Goal: Information Seeking & Learning: Check status

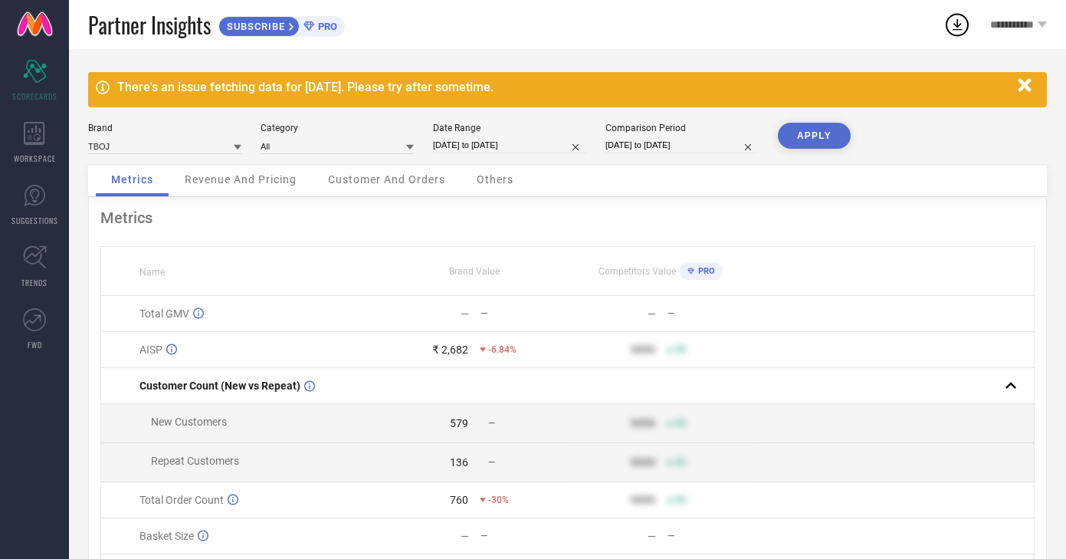
click at [213, 189] on div "Revenue And Pricing" at bounding box center [240, 181] width 143 height 31
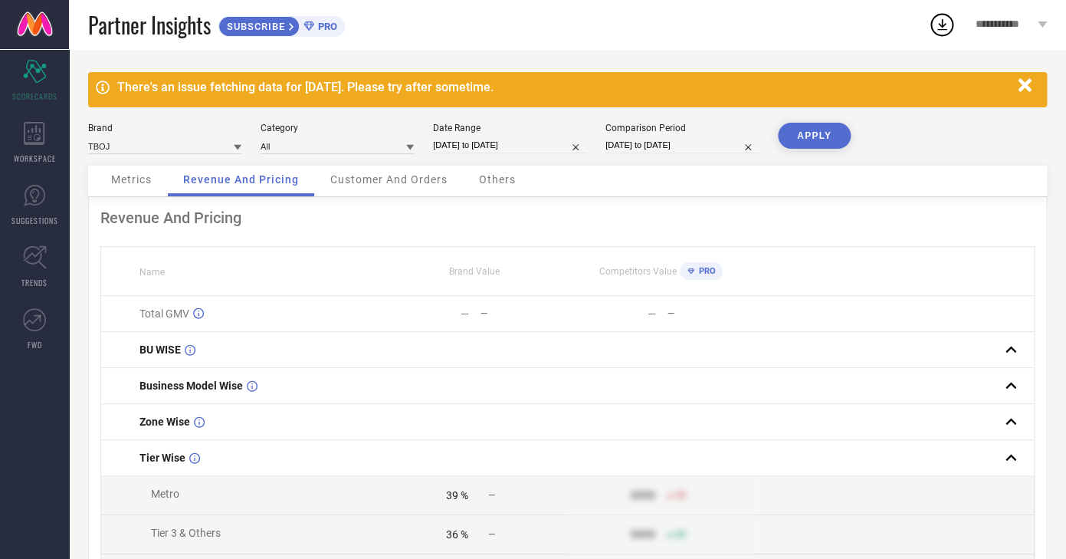
click at [136, 182] on span "Metrics" at bounding box center [131, 179] width 41 height 12
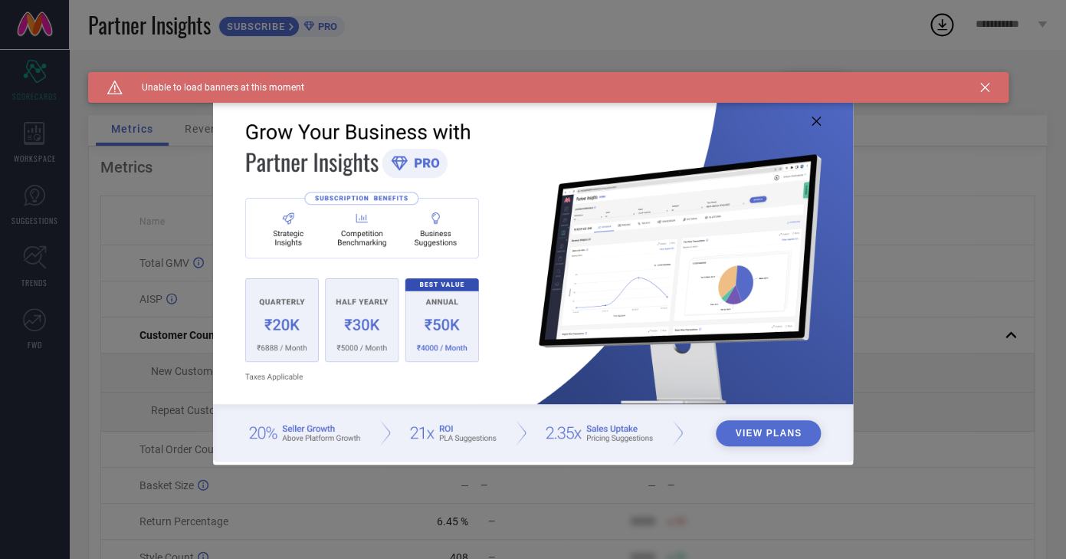
click at [815, 120] on icon at bounding box center [816, 120] width 9 height 9
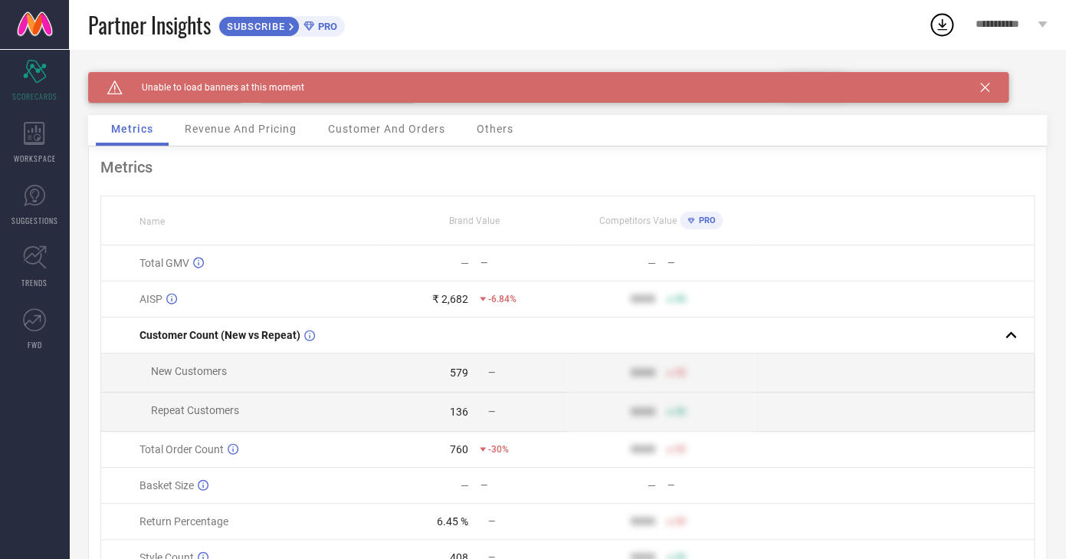
click at [981, 86] on icon at bounding box center [984, 87] width 9 height 9
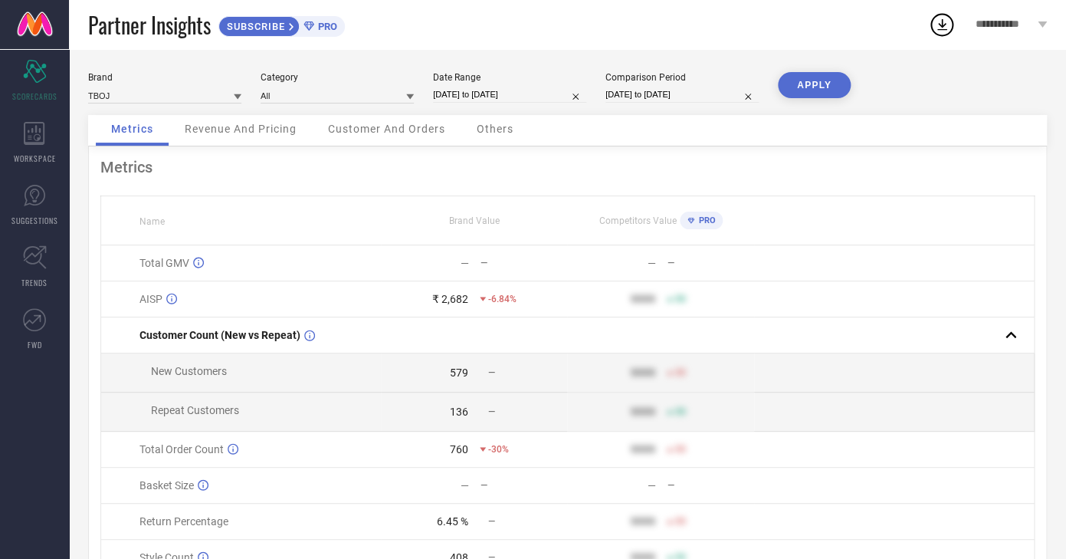
click at [288, 116] on div "Revenue And Pricing" at bounding box center [240, 130] width 143 height 31
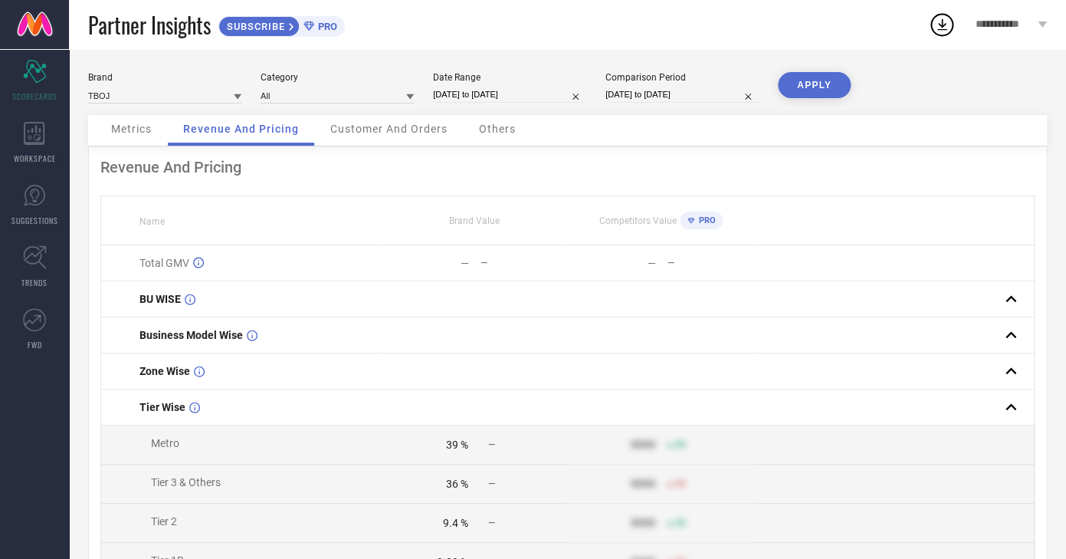
click at [141, 116] on div "Metrics" at bounding box center [131, 130] width 71 height 31
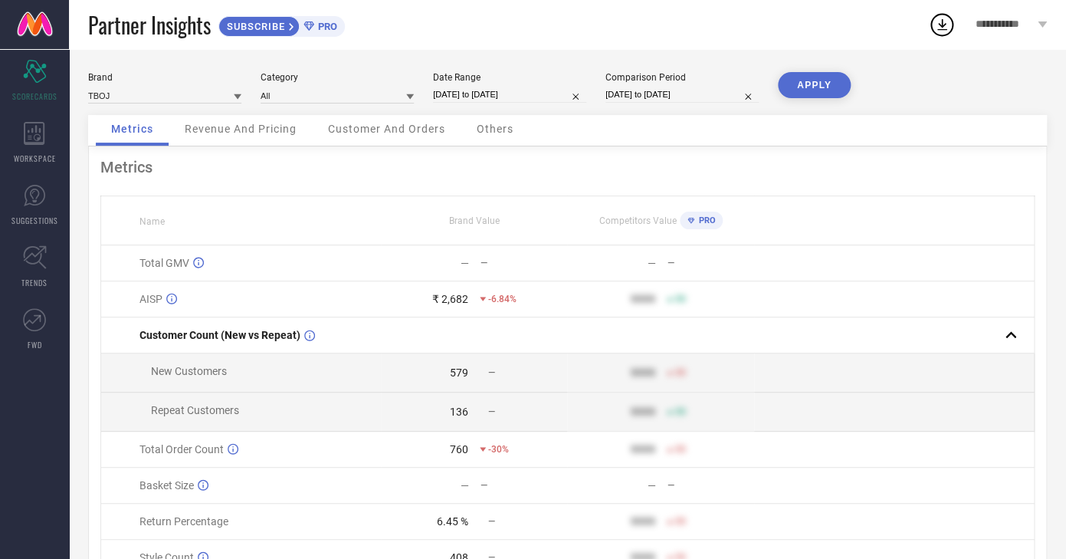
click at [218, 138] on div "Revenue And Pricing" at bounding box center [240, 130] width 143 height 31
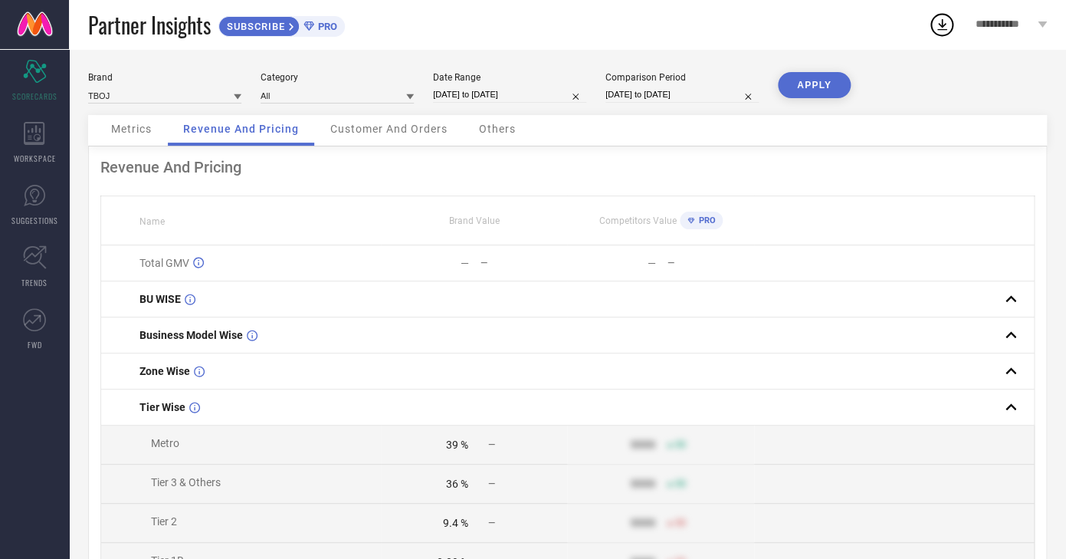
click at [157, 128] on div "Metrics" at bounding box center [131, 130] width 71 height 31
